Goal: Task Accomplishment & Management: Use online tool/utility

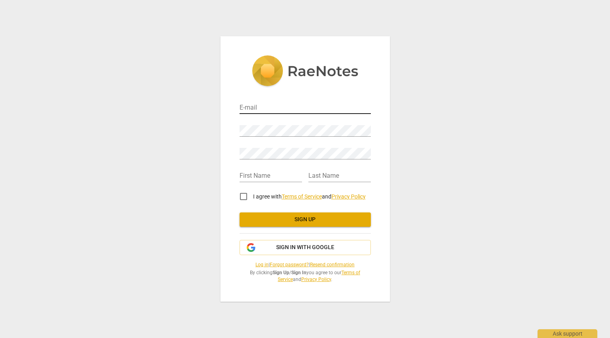
click at [263, 106] on input "email" at bounding box center [305, 108] width 131 height 12
type input "[EMAIL_ADDRESS][DOMAIN_NAME]"
type input "[PERSON_NAME]"
type input "Sherwood"
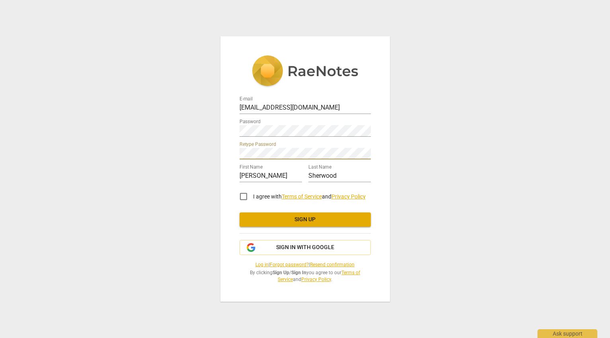
click at [246, 196] on input "I agree with Terms of Service and Privacy Policy" at bounding box center [243, 196] width 19 height 19
checkbox input "true"
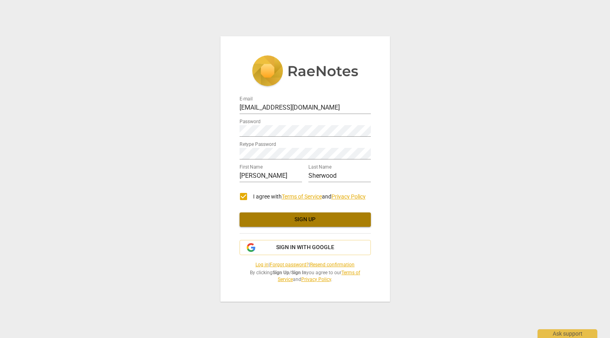
click at [303, 217] on span "Sign up" at bounding box center [305, 219] width 119 height 8
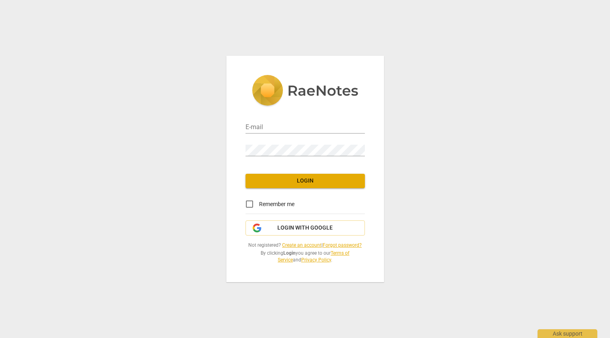
type input "[EMAIL_ADDRESS][DOMAIN_NAME]"
click at [292, 186] on button "Login" at bounding box center [305, 181] width 119 height 14
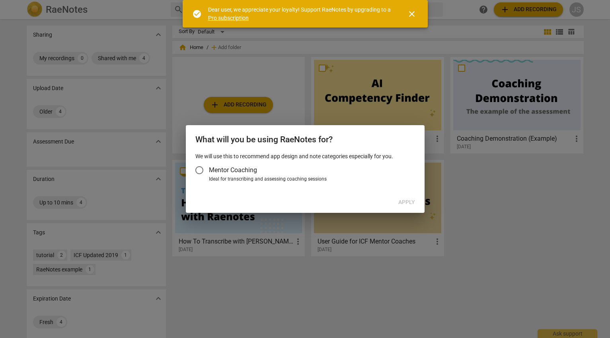
click at [418, 12] on span "close" at bounding box center [412, 14] width 19 height 10
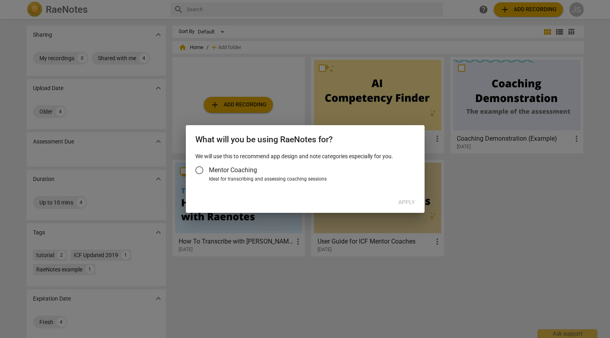
click at [201, 172] on input "Mentor Coaching" at bounding box center [199, 169] width 19 height 19
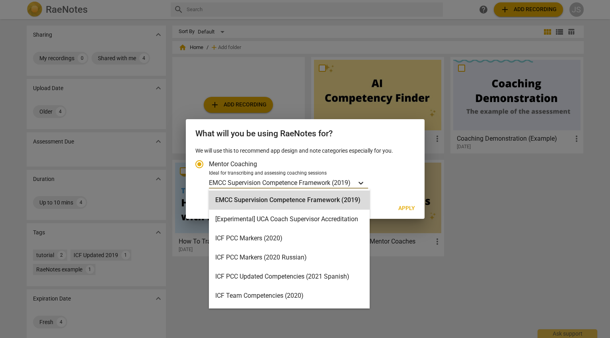
click at [363, 184] on icon "Account type" at bounding box center [361, 183] width 8 height 8
click at [0, 0] on input "Ideal for transcribing and assessing coaching sessions EMCC Supervision Compete…" at bounding box center [0, 0] width 0 height 0
click at [252, 235] on div "ICF PCC Markers (2020)" at bounding box center [289, 238] width 161 height 19
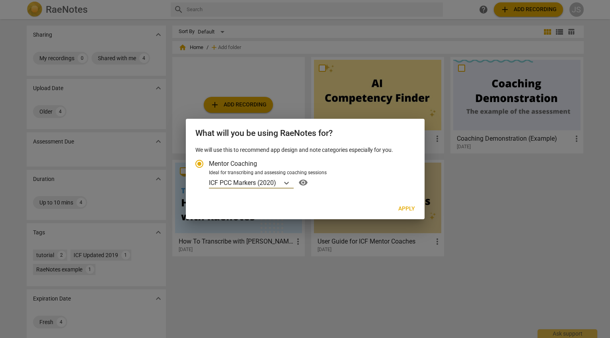
click at [409, 212] on span "Apply" at bounding box center [407, 209] width 17 height 8
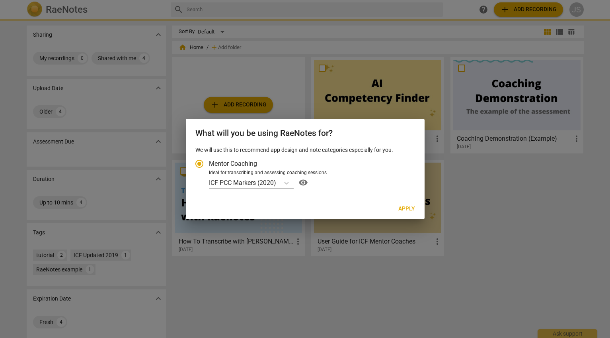
radio input "false"
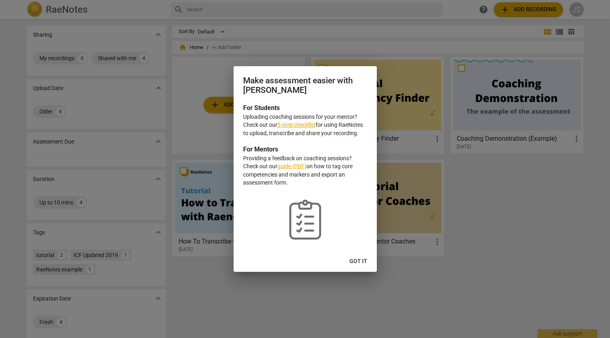
click at [297, 124] on link "5-step checklist" at bounding box center [297, 124] width 38 height 6
